Goal: Find specific page/section: Find specific page/section

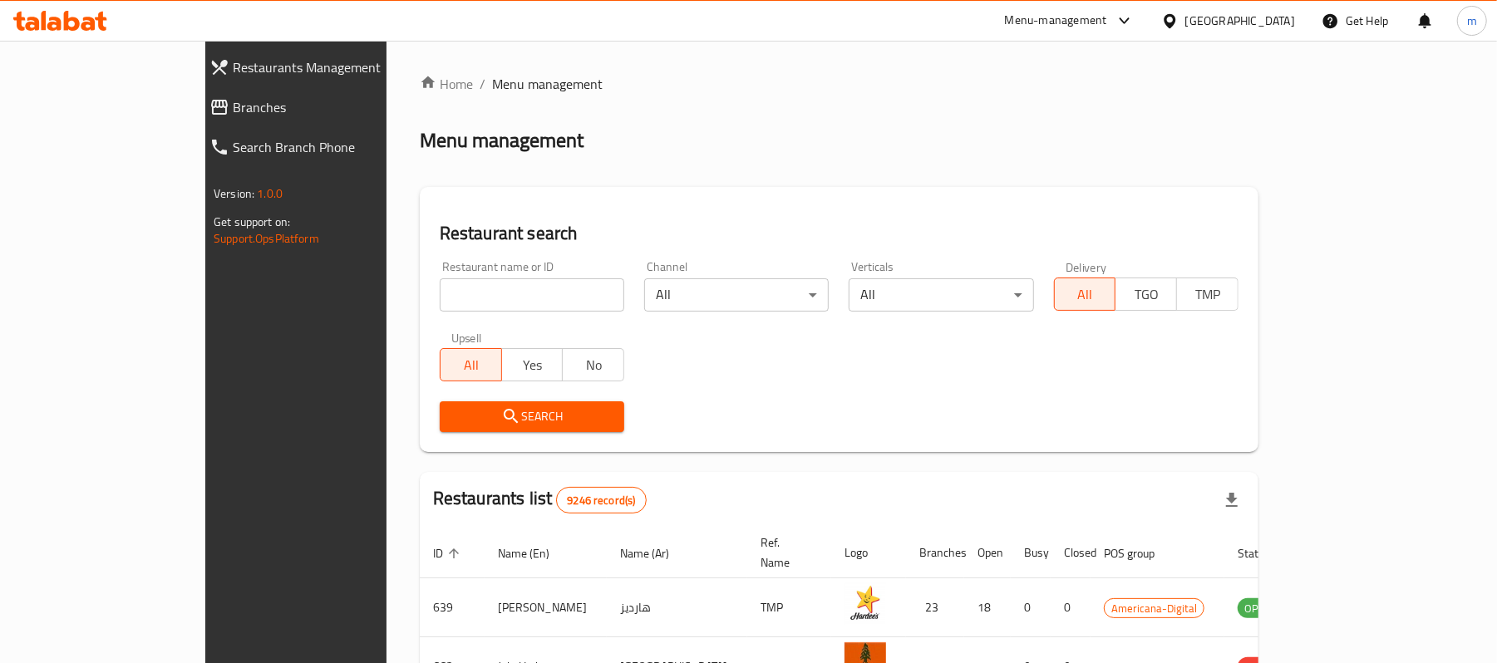
click at [1265, 18] on div "Qatar" at bounding box center [1240, 21] width 110 height 18
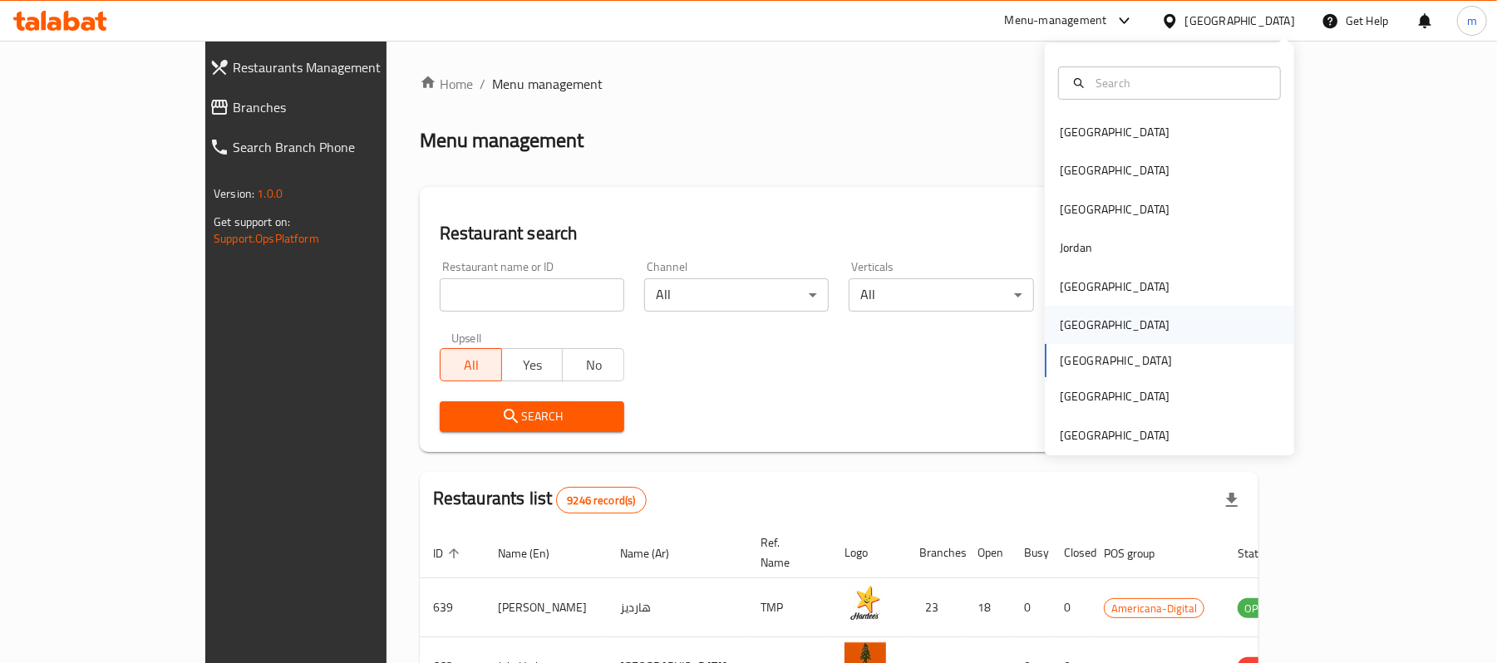
click at [1084, 332] on div "[GEOGRAPHIC_DATA]" at bounding box center [1114, 325] width 136 height 38
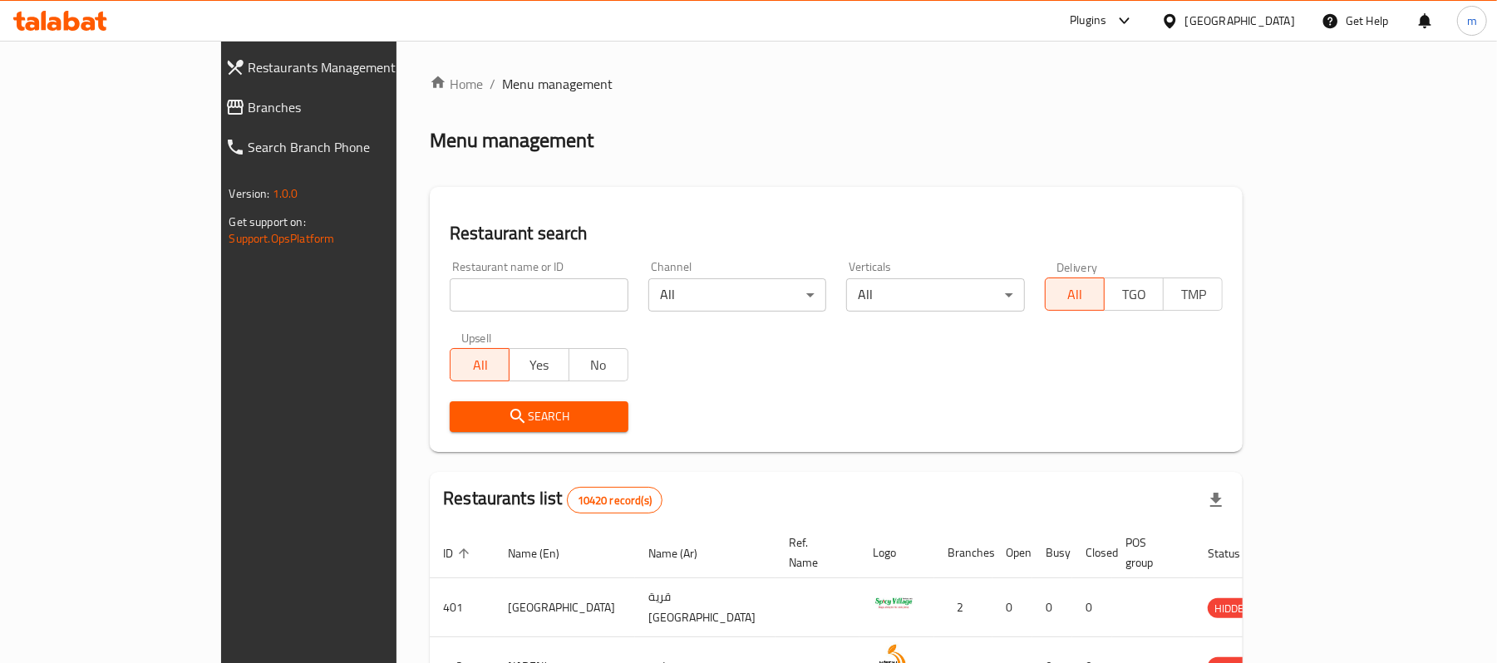
click at [212, 120] on link "Branches" at bounding box center [341, 107] width 259 height 40
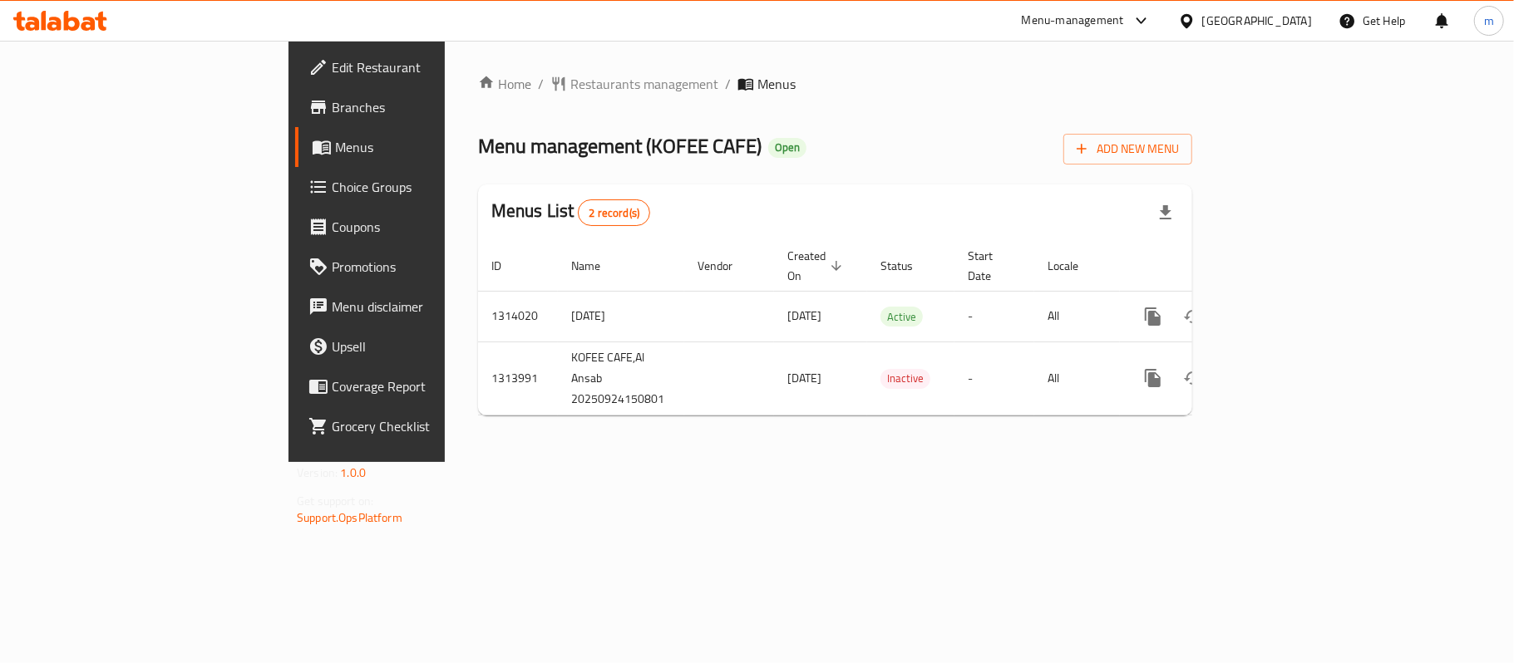
click at [86, 22] on icon at bounding box center [88, 24] width 14 height 14
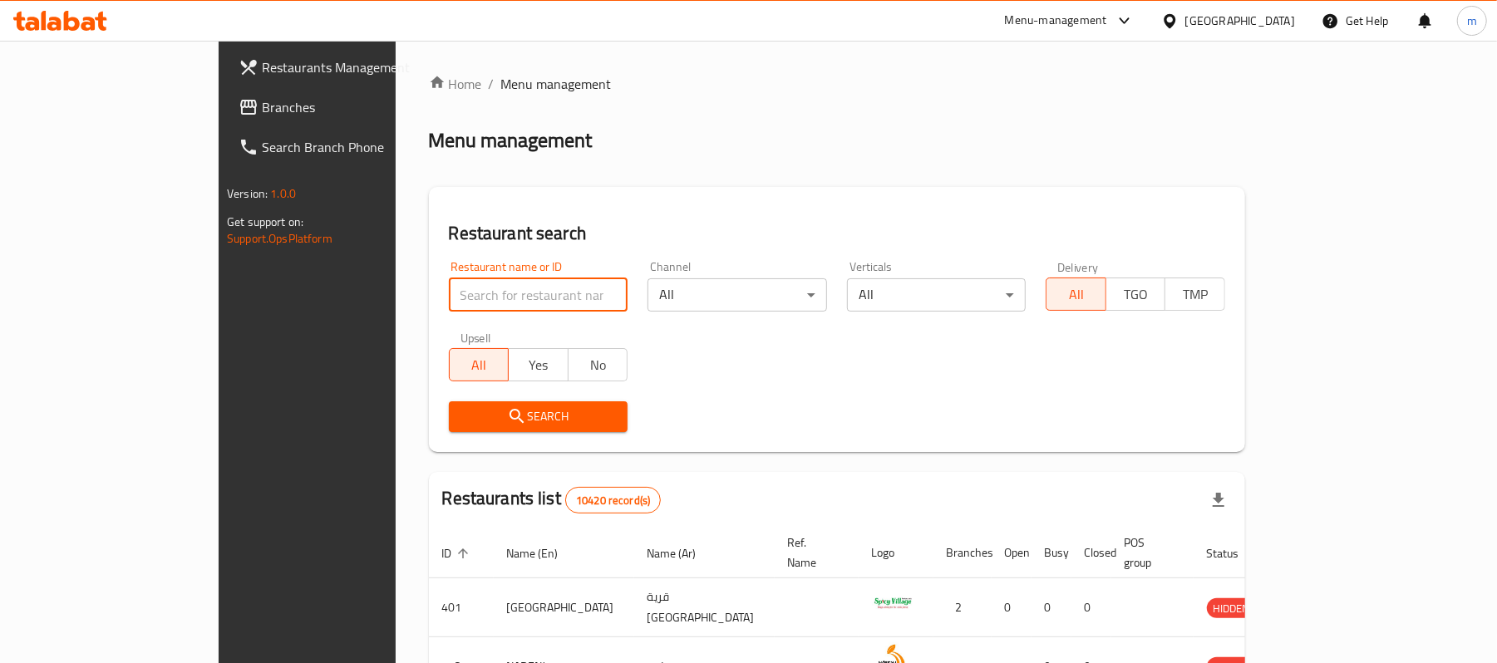
click at [449, 286] on input "search" at bounding box center [539, 294] width 180 height 33
paste input "706772"
type input "706772"
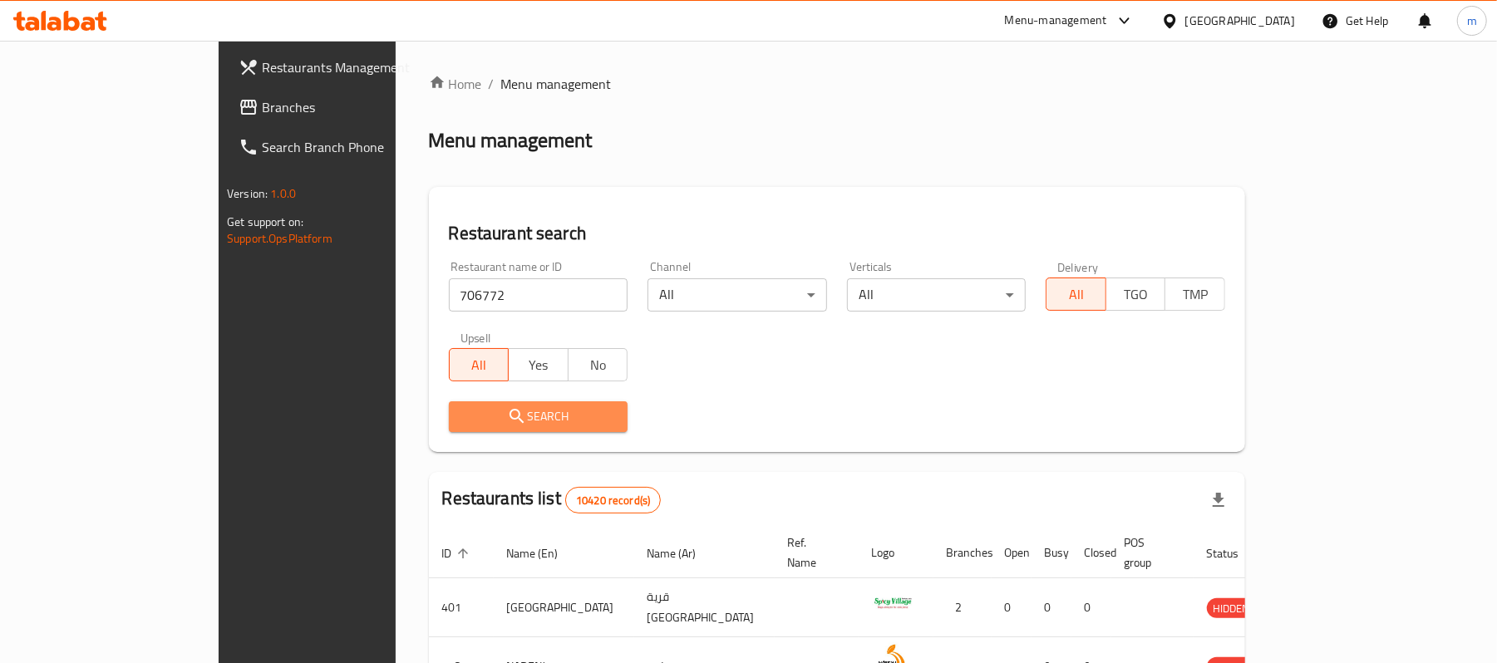
click at [462, 423] on span "Search" at bounding box center [538, 416] width 153 height 21
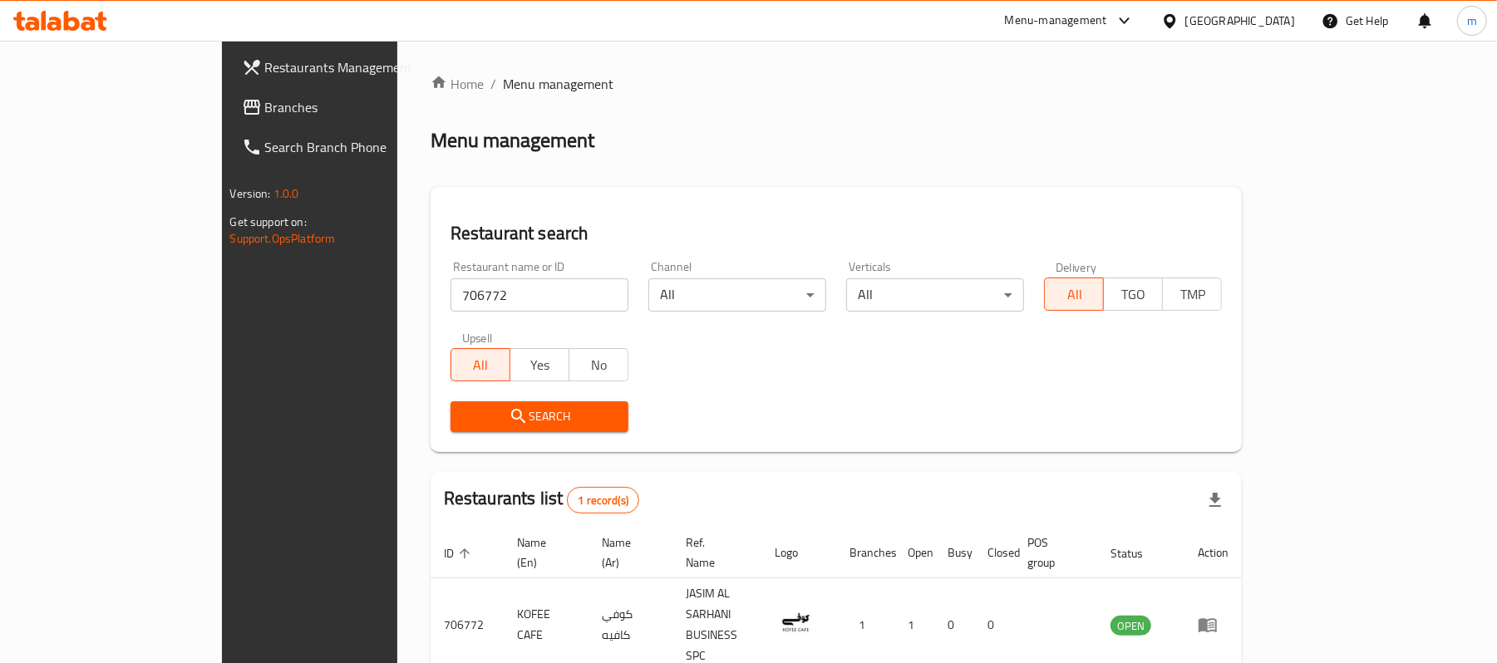
scroll to position [47, 0]
